Goal: Information Seeking & Learning: Learn about a topic

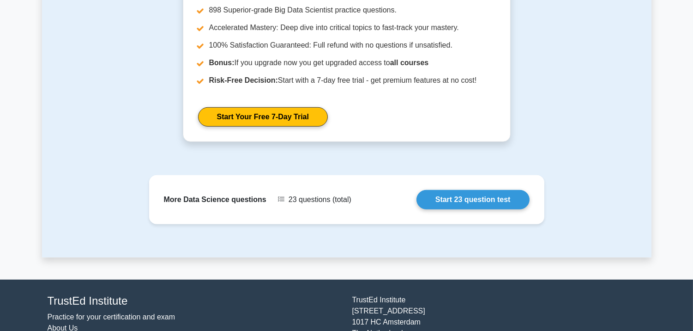
scroll to position [1161, 0]
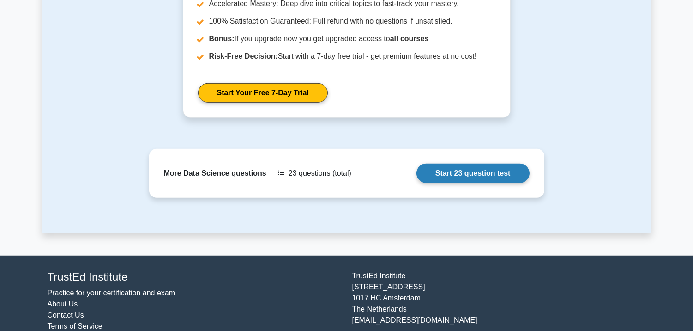
click at [416, 171] on link "Start 23 question test" at bounding box center [472, 172] width 113 height 19
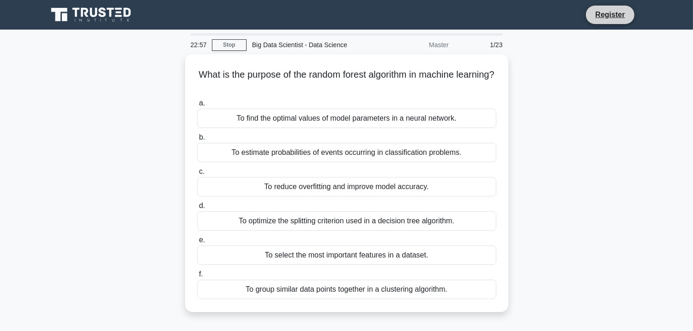
click at [619, 22] on li "Register" at bounding box center [609, 14] width 49 height 19
click at [618, 18] on link "Register" at bounding box center [610, 15] width 41 height 12
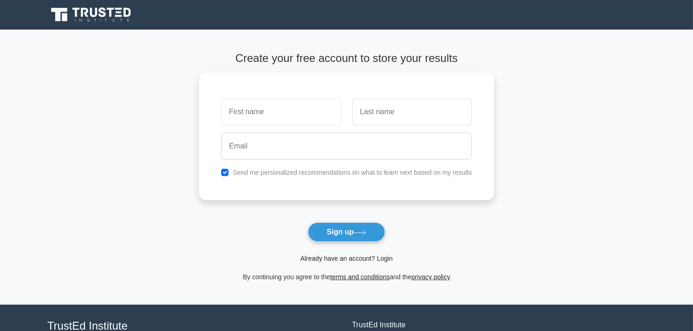
click at [382, 257] on link "Already have an account? Login" at bounding box center [346, 257] width 92 height 7
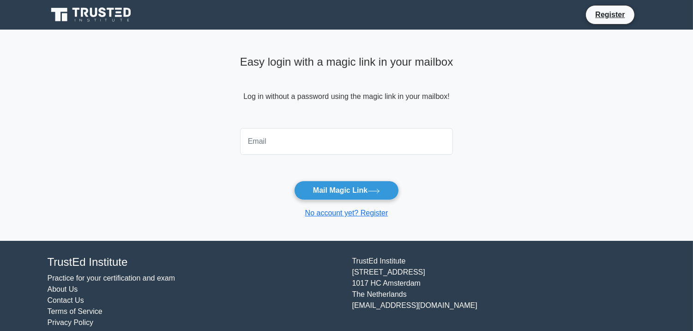
click at [316, 137] on input "email" at bounding box center [346, 141] width 213 height 27
type input "[EMAIL_ADDRESS][DOMAIN_NAME]"
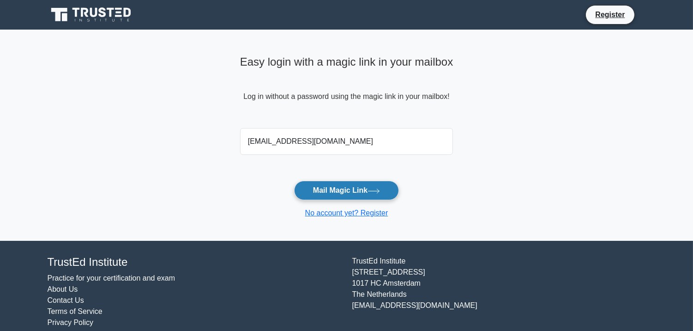
click at [345, 186] on button "Mail Magic Link" at bounding box center [346, 190] width 105 height 19
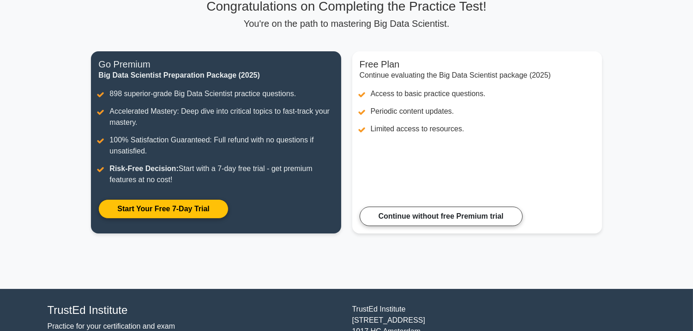
scroll to position [76, 0]
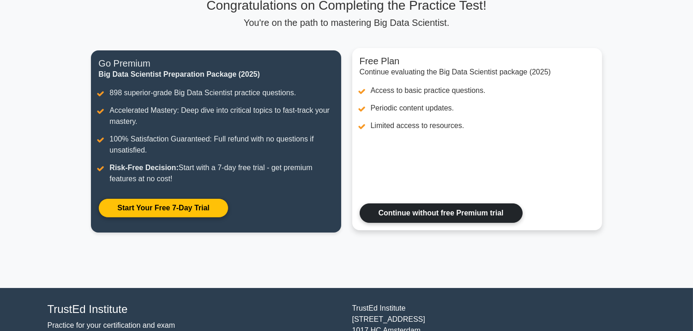
click at [404, 211] on link "Continue without free Premium trial" at bounding box center [441, 212] width 163 height 19
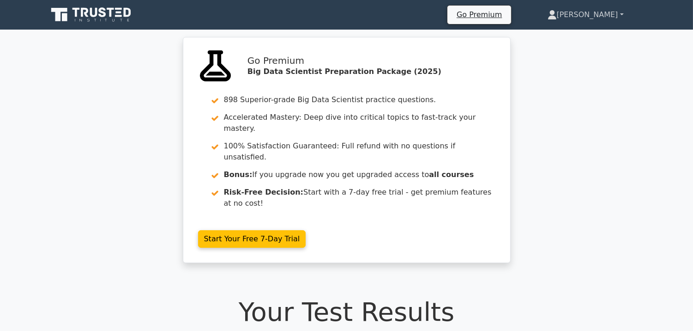
click at [613, 11] on link "[PERSON_NAME]" at bounding box center [585, 15] width 120 height 18
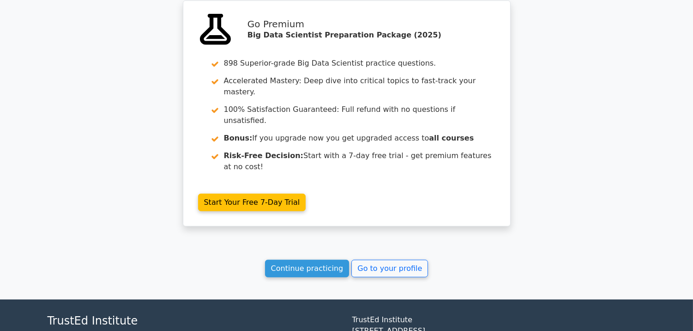
scroll to position [1254, 0]
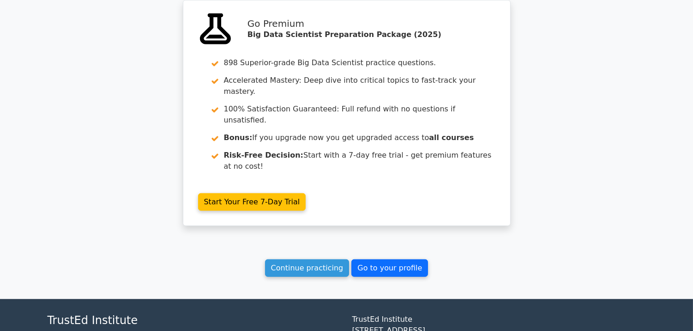
click at [396, 259] on link "Go to your profile" at bounding box center [389, 268] width 77 height 18
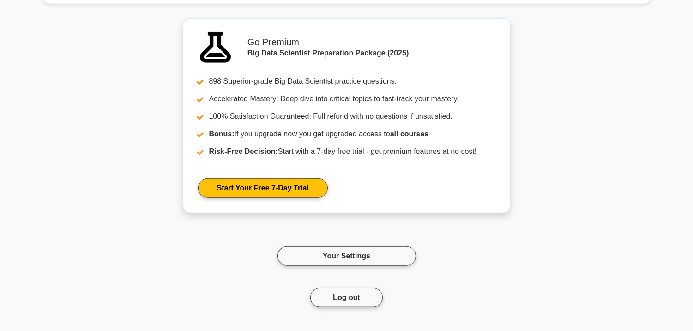
scroll to position [1717, 0]
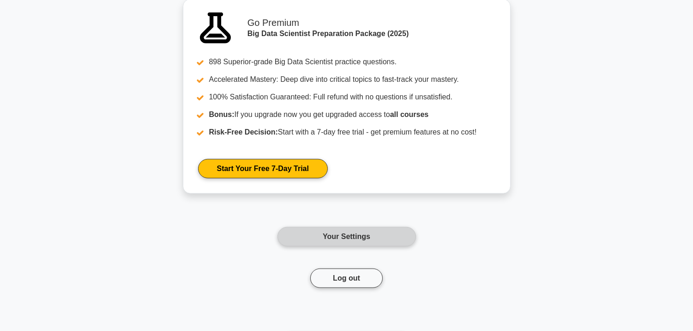
click at [362, 234] on link "Your Settings" at bounding box center [346, 236] width 139 height 19
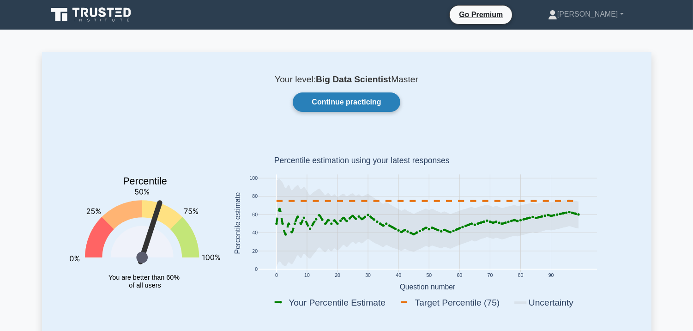
click at [351, 100] on link "Continue practicing" at bounding box center [346, 101] width 107 height 19
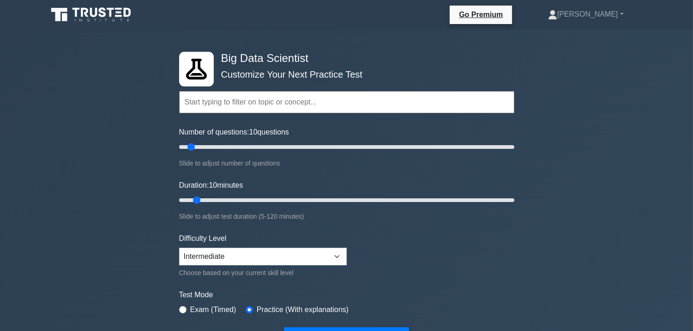
click at [256, 75] on div "Topics Data Preprocessing Data Analysis Distributed Computing Machine Learning …" at bounding box center [346, 89] width 335 height 53
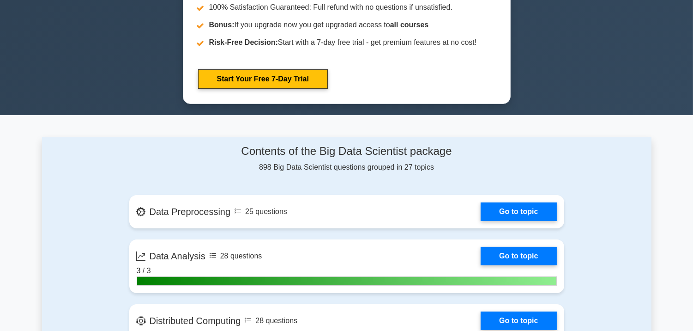
scroll to position [463, 0]
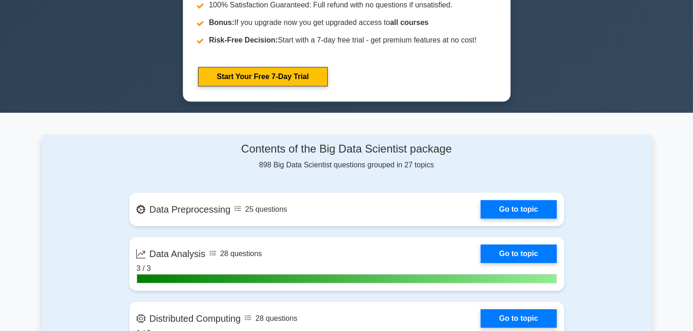
click at [410, 155] on div "Contents of the Big Data Scientist package 898 Big Data Scientist questions gro…" at bounding box center [346, 156] width 435 height 28
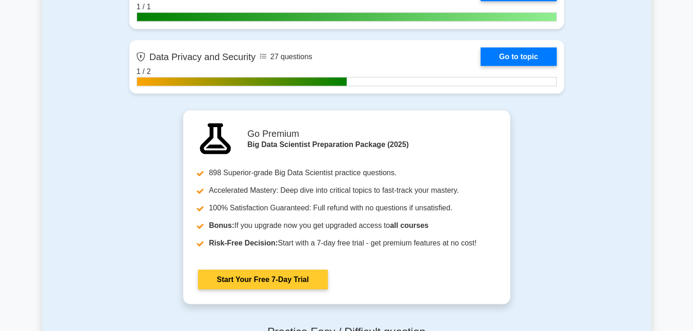
scroll to position [2256, 0]
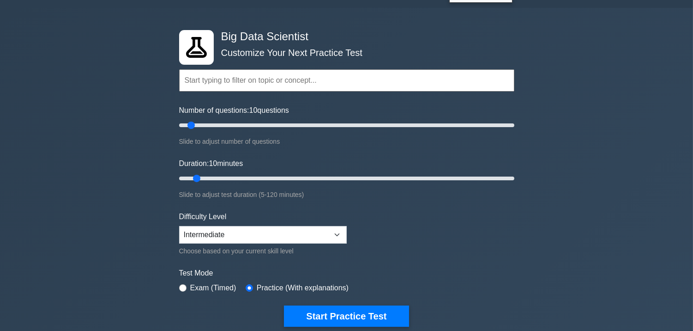
scroll to position [2, 0]
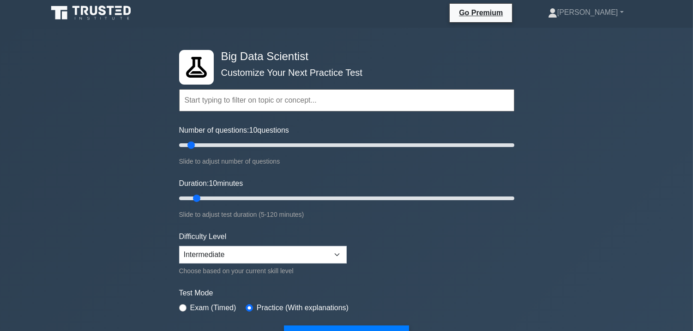
click at [301, 102] on input "text" at bounding box center [346, 100] width 335 height 22
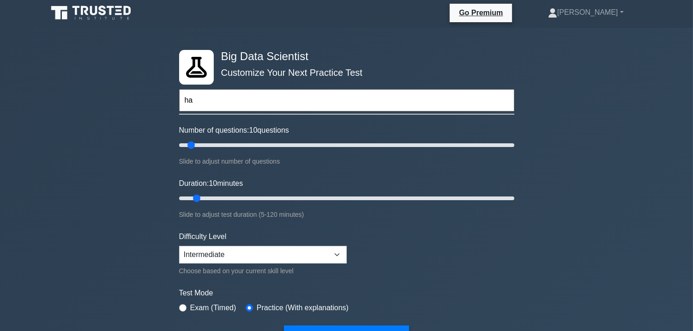
type input "h"
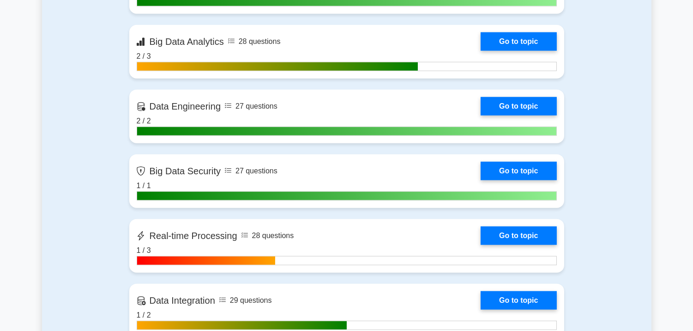
scroll to position [1910, 0]
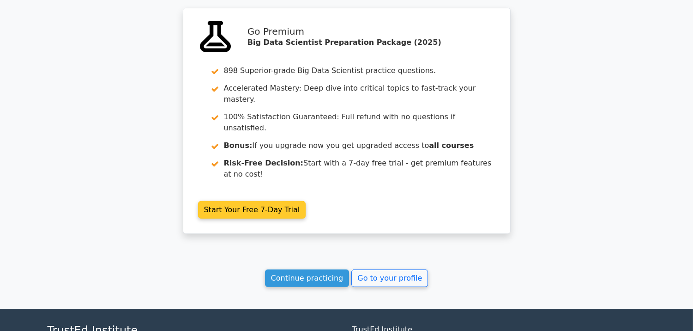
scroll to position [1254, 0]
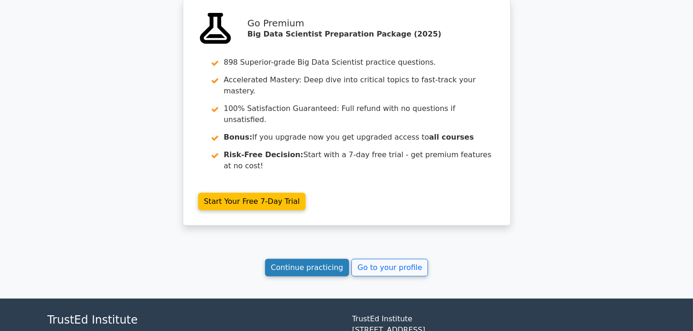
click at [333, 259] on link "Continue practicing" at bounding box center [307, 268] width 84 height 18
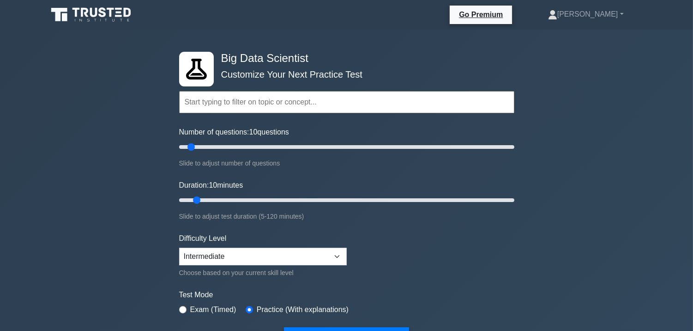
click at [278, 102] on input "text" at bounding box center [346, 102] width 335 height 22
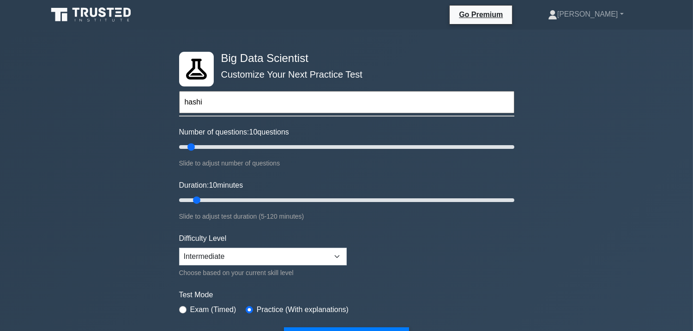
type input "hashi"
